Goal: Download file/media

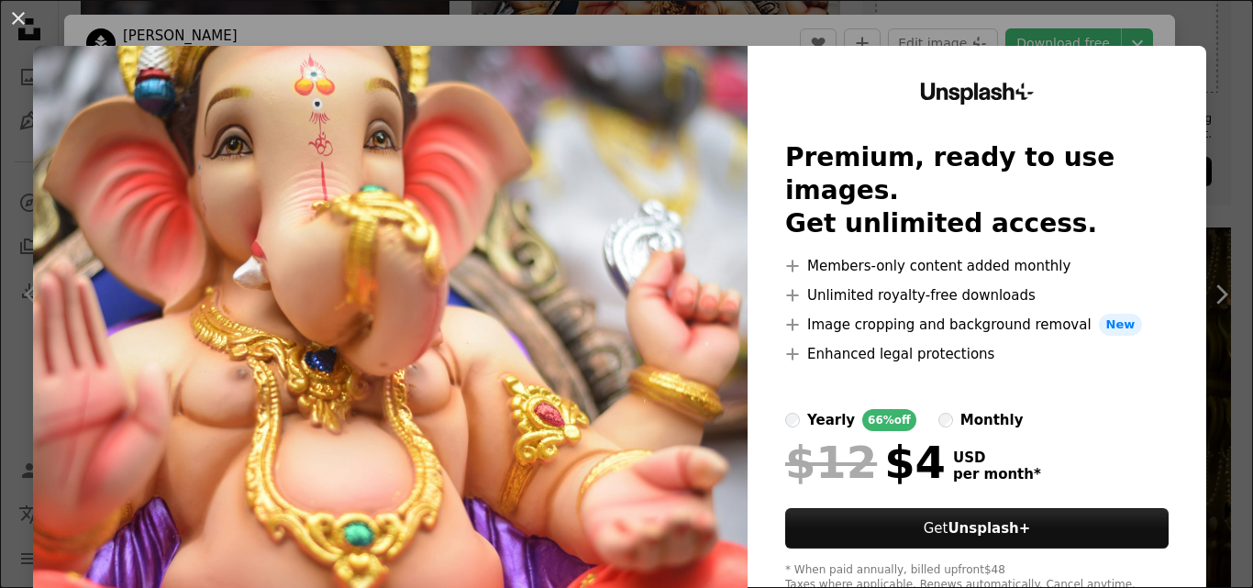
scroll to position [734, 0]
click at [627, 270] on img at bounding box center [390, 337] width 714 height 583
click at [10, 17] on button "An X shape" at bounding box center [18, 18] width 22 height 22
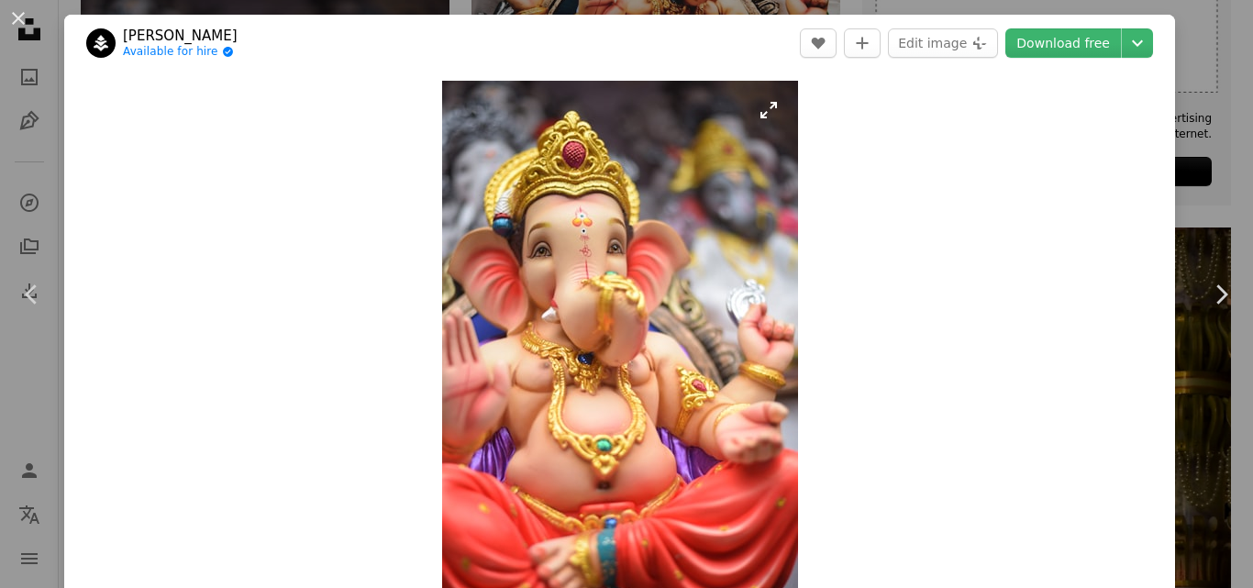
click at [654, 254] on img "Zoom in on this image" at bounding box center [620, 347] width 356 height 533
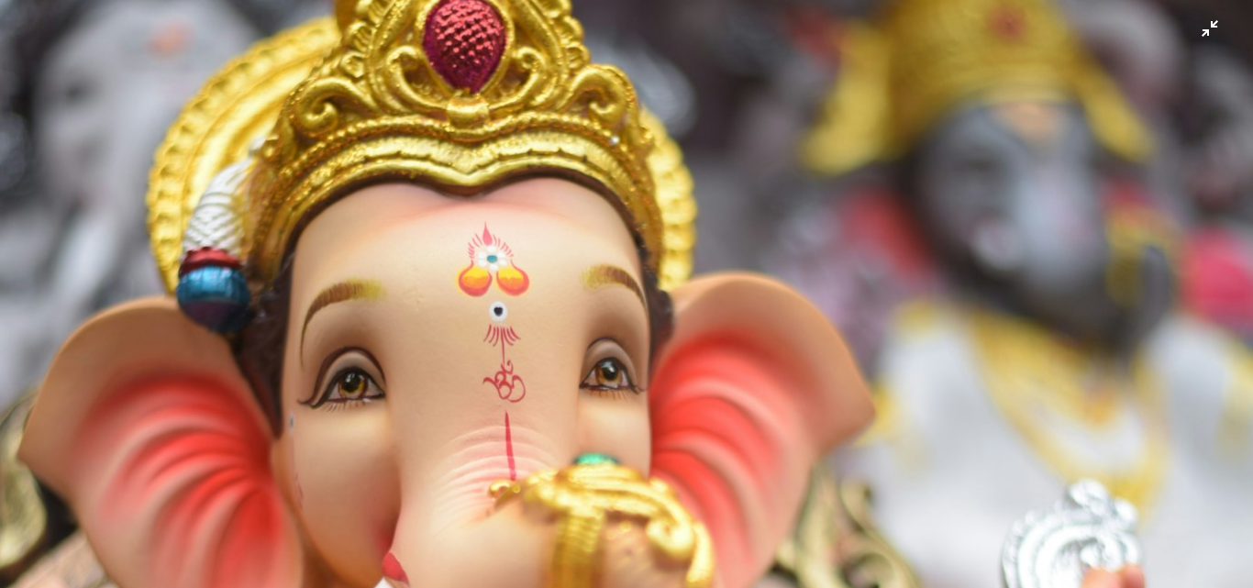
scroll to position [259, 0]
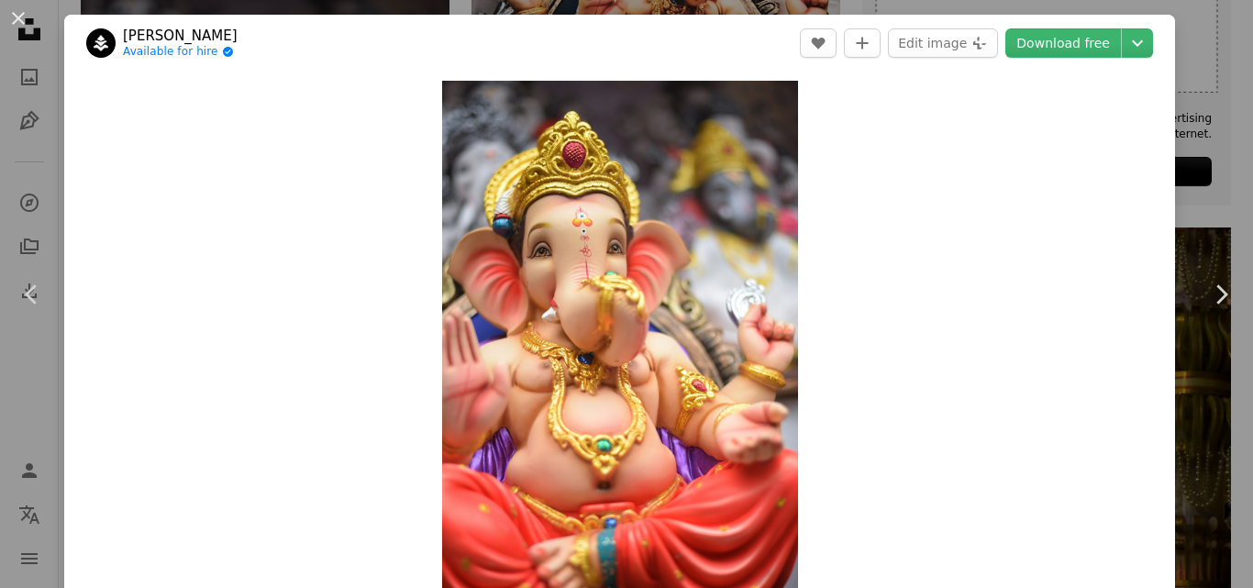
scroll to position [26, 0]
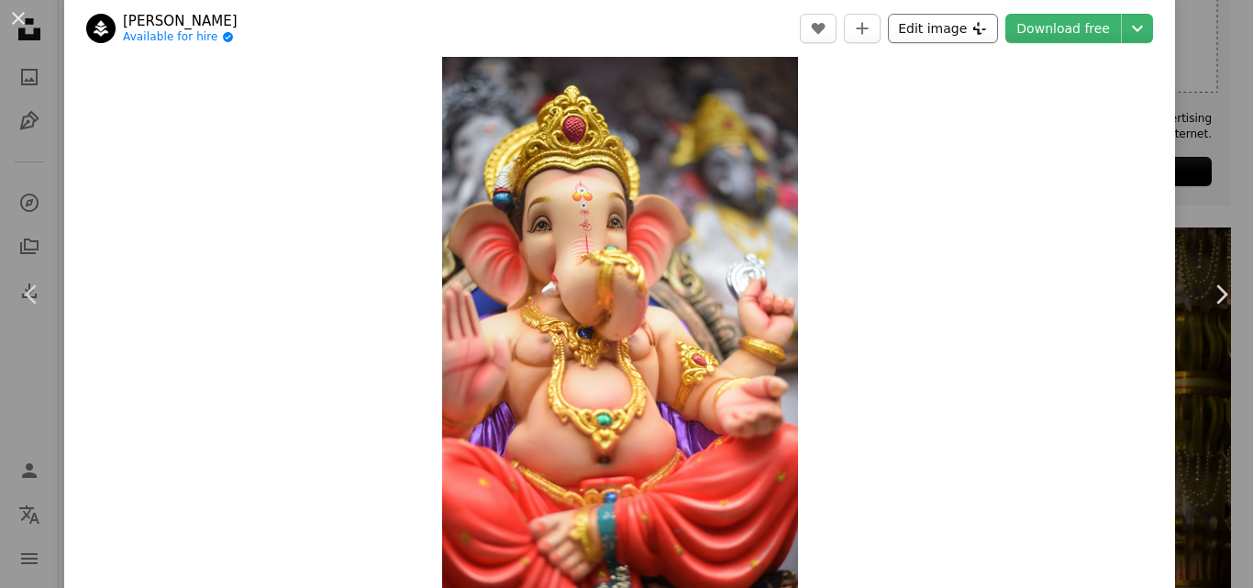
click at [947, 27] on button "Edit image Plus sign for Unsplash+" at bounding box center [943, 28] width 110 height 29
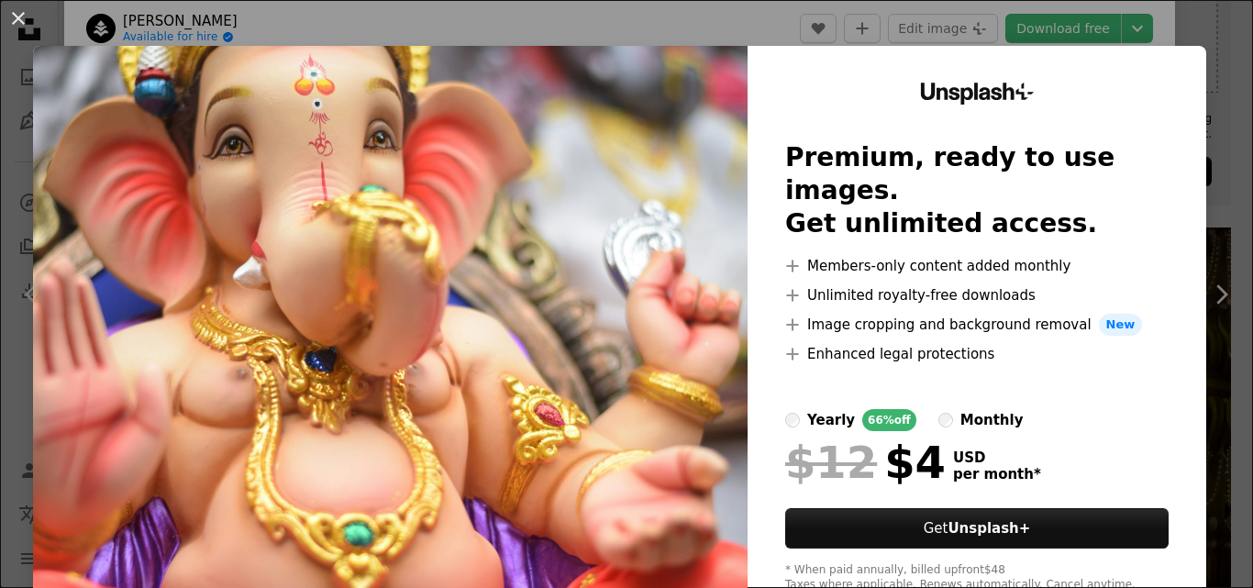
click at [729, 66] on img at bounding box center [390, 337] width 714 height 583
click at [862, 94] on div "Unsplash+ Premium, ready to use images. Get unlimited access. A plus sign Membe…" at bounding box center [976, 337] width 459 height 583
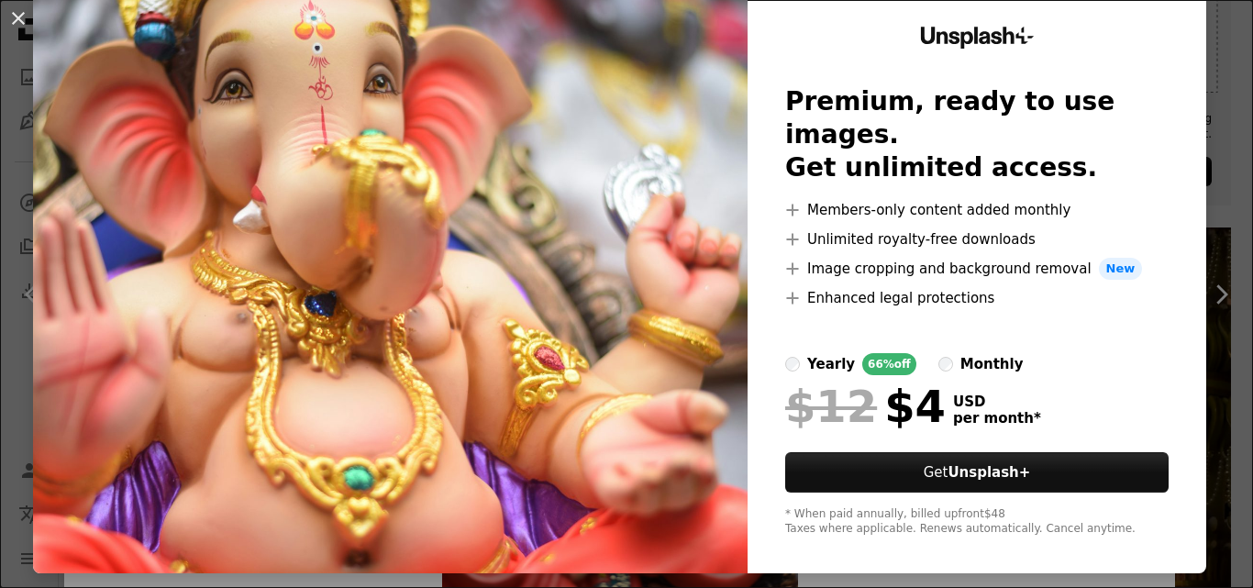
click at [604, 274] on img at bounding box center [390, 281] width 714 height 583
click at [647, 259] on img at bounding box center [390, 281] width 714 height 583
drag, startPoint x: 642, startPoint y: 254, endPoint x: 456, endPoint y: 192, distance: 196.4
click at [640, 254] on img at bounding box center [390, 281] width 714 height 583
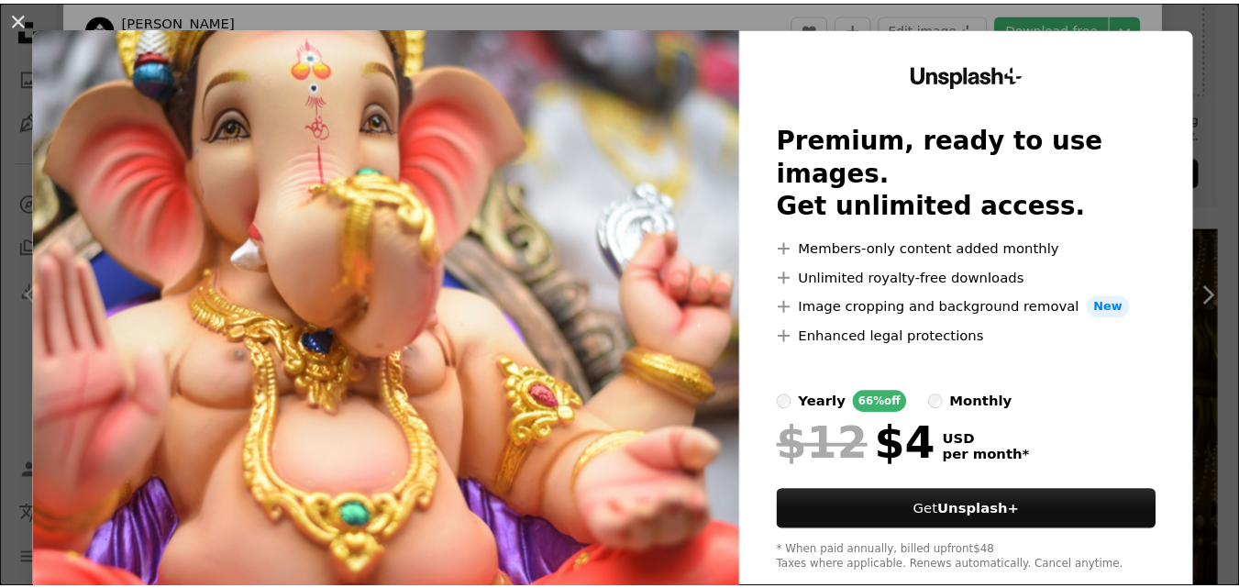
scroll to position [0, 0]
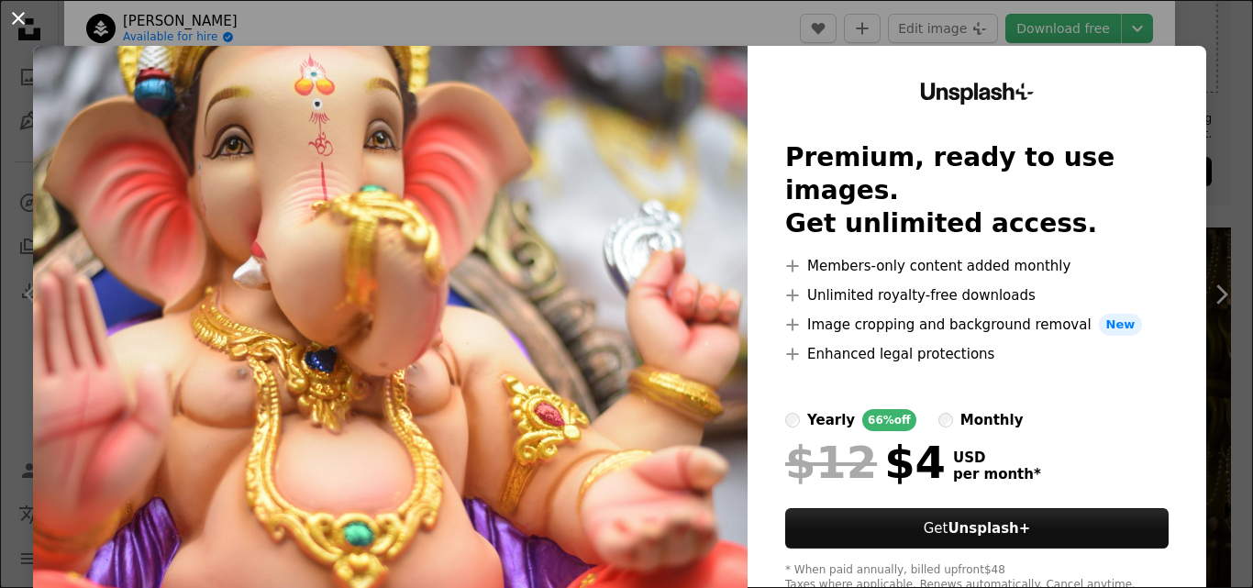
click at [13, 10] on button "An X shape" at bounding box center [18, 18] width 22 height 22
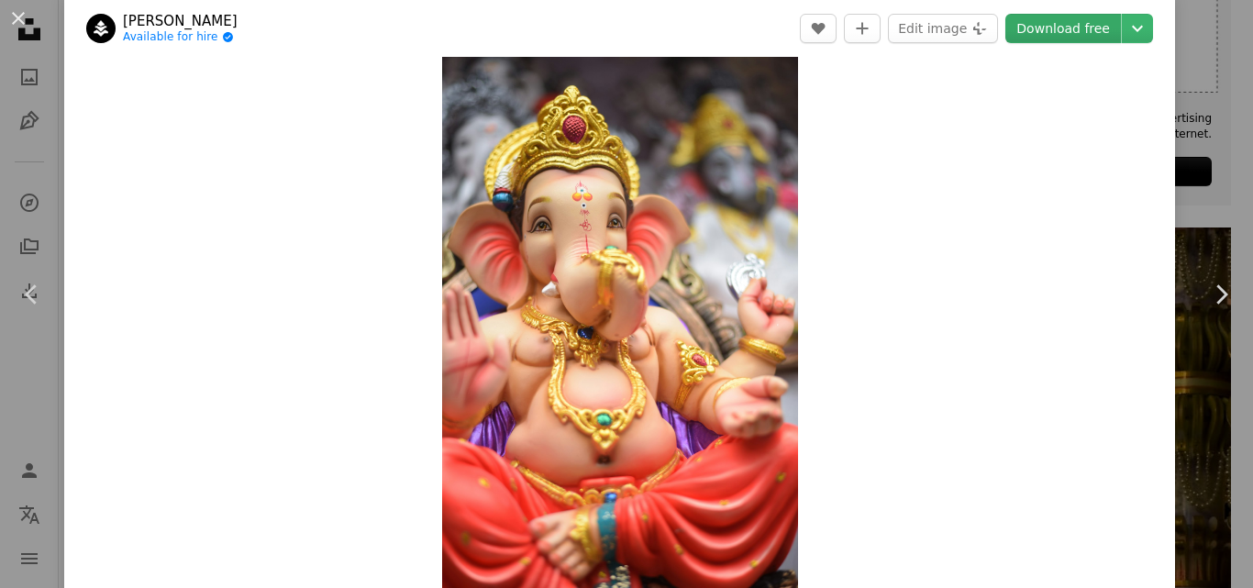
click at [1078, 18] on link "Download free" at bounding box center [1063, 28] width 116 height 29
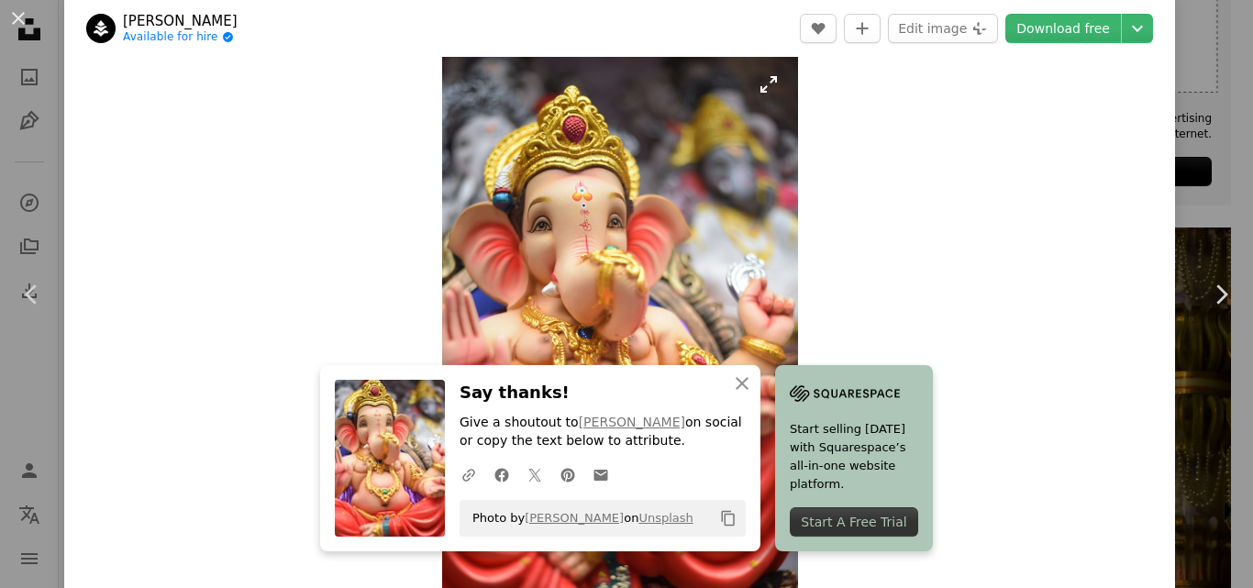
click at [736, 382] on icon "button" at bounding box center [742, 383] width 13 height 13
click at [925, 18] on button "Edit image Plus sign for Unsplash+" at bounding box center [943, 28] width 110 height 29
click button "An X shape"
click at [7, 16] on button "An X shape" at bounding box center [18, 18] width 22 height 22
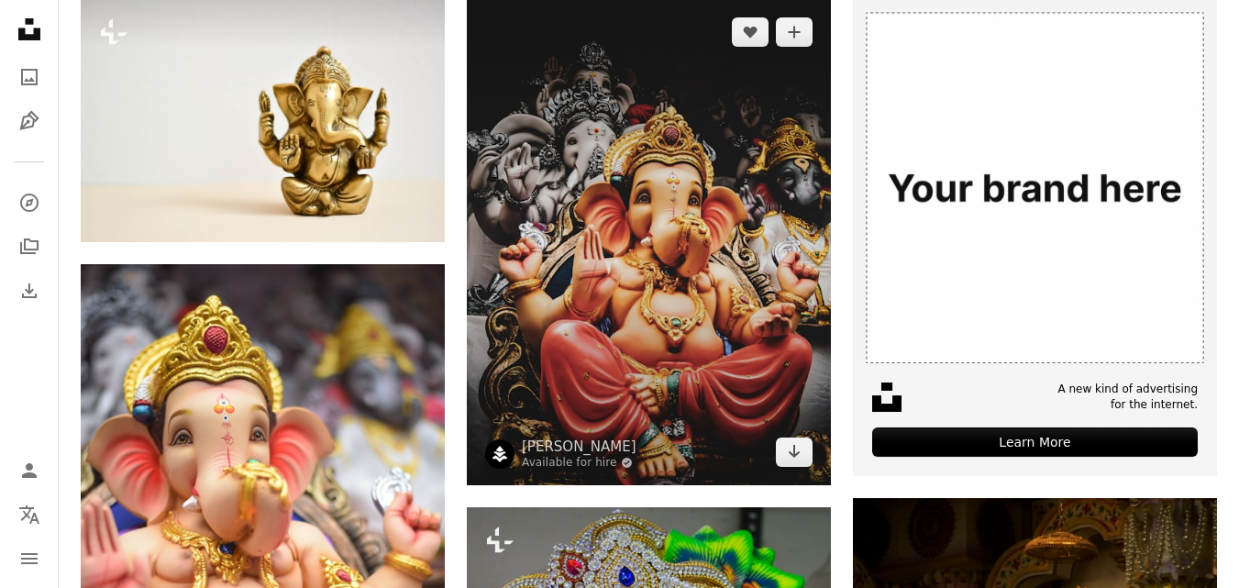
click at [627, 188] on img at bounding box center [649, 242] width 364 height 486
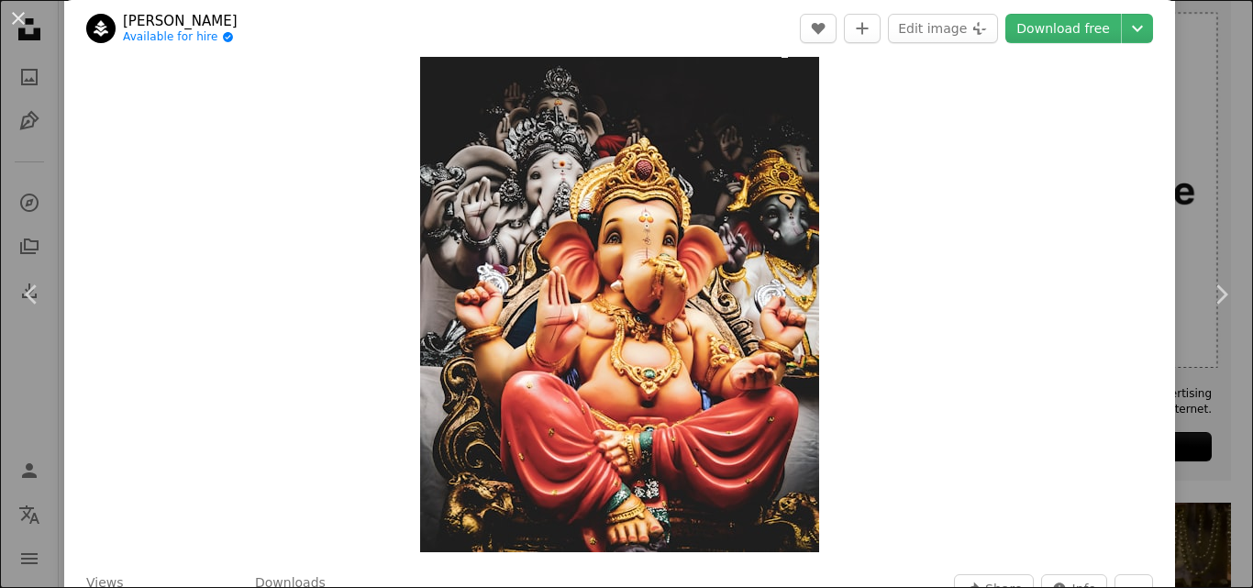
scroll to position [92, 0]
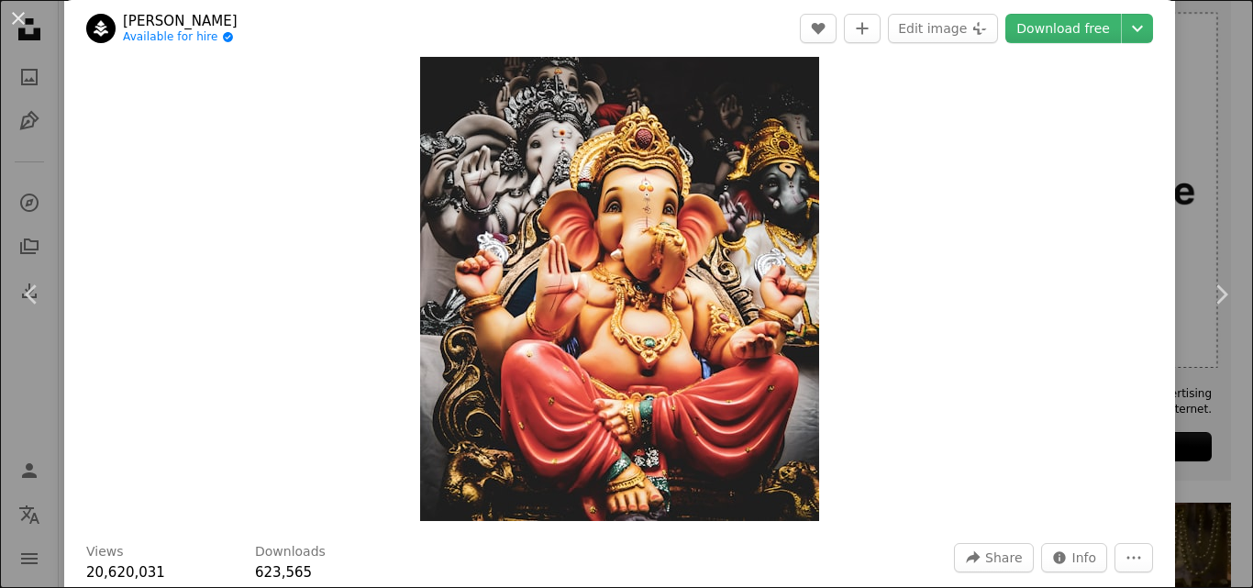
drag, startPoint x: 665, startPoint y: 305, endPoint x: 654, endPoint y: 307, distance: 11.3
